Goal: Information Seeking & Learning: Find specific fact

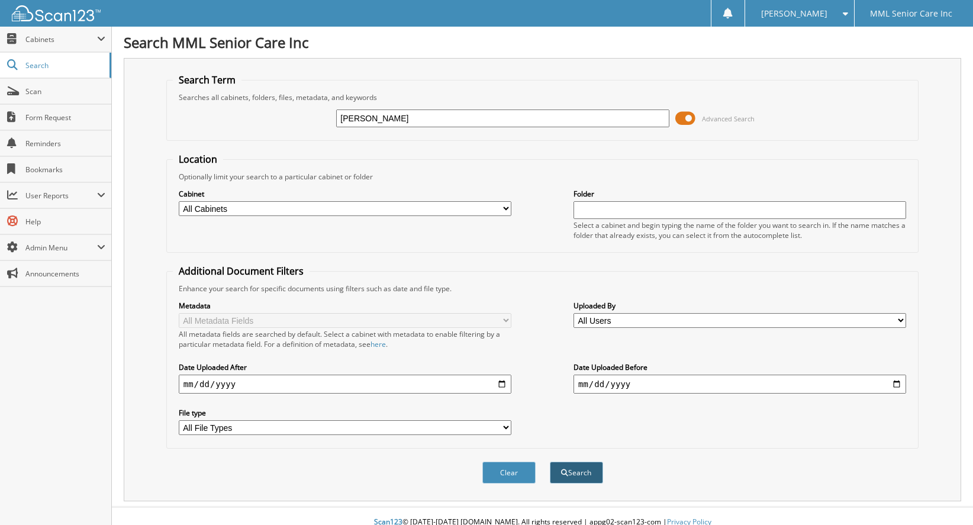
type input "[PERSON_NAME]"
click at [573, 472] on button "Search" at bounding box center [576, 473] width 53 height 22
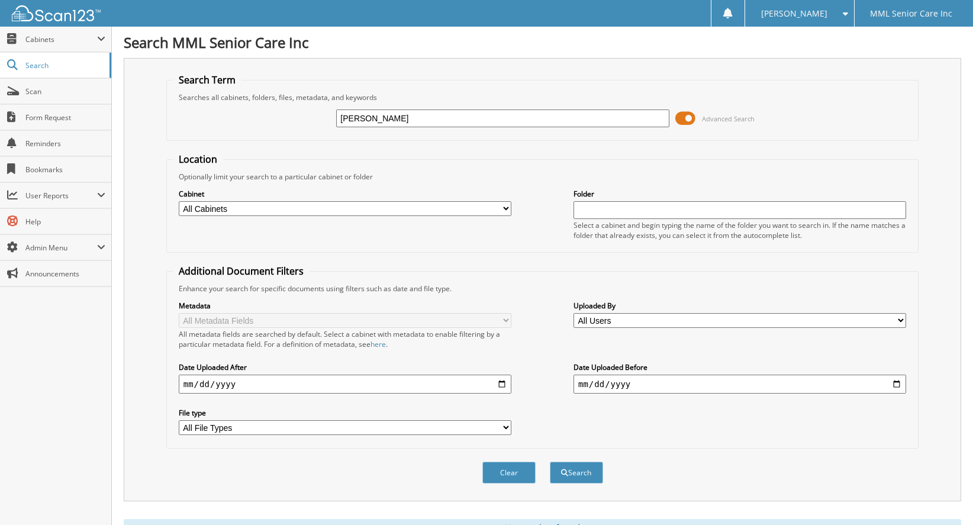
scroll to position [43, 0]
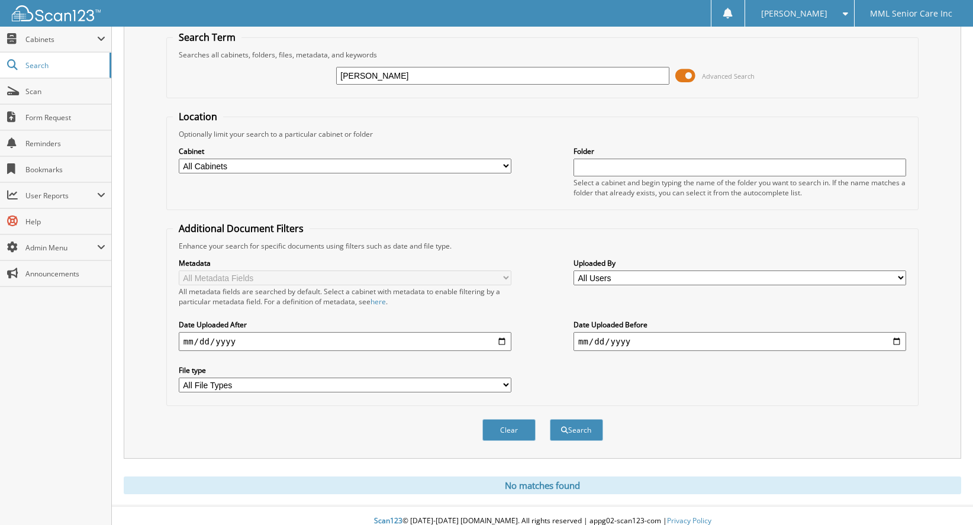
drag, startPoint x: 465, startPoint y: 72, endPoint x: 337, endPoint y: 70, distance: 127.9
click at [337, 70] on input "[PERSON_NAME]" at bounding box center [502, 76] width 333 height 18
paste input "[PERSON_NAME]"
type input "[PERSON_NAME]"
click at [579, 421] on button "Search" at bounding box center [576, 430] width 53 height 22
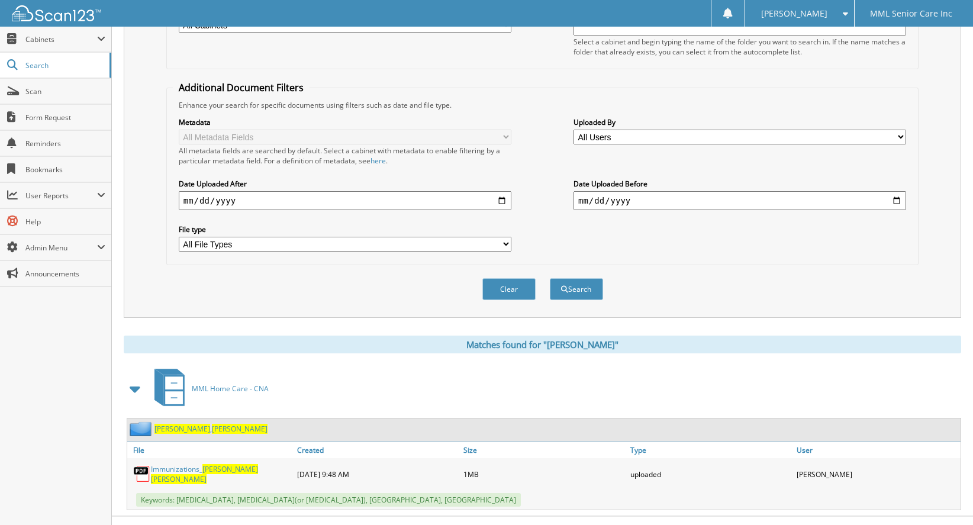
scroll to position [189, 0]
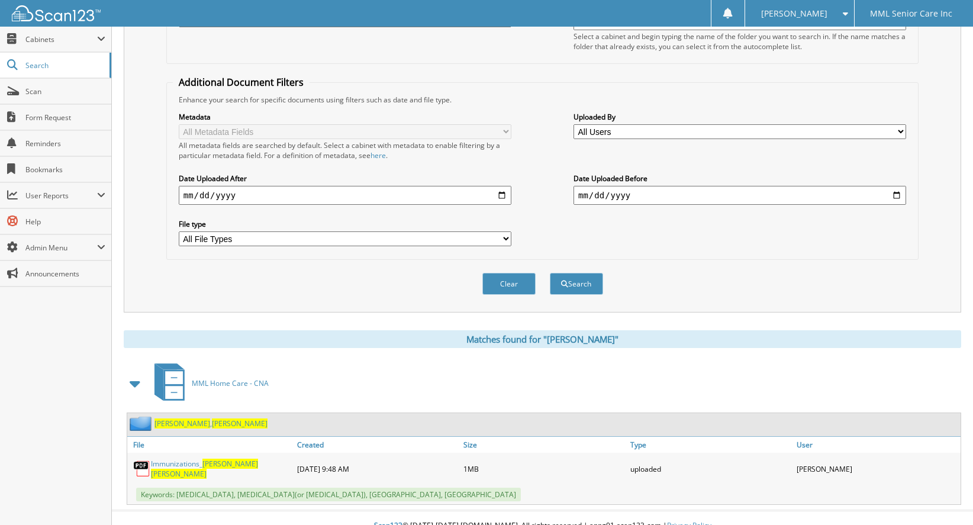
click at [212, 419] on span "Melinda" at bounding box center [240, 424] width 56 height 10
